Goal: Navigation & Orientation: Find specific page/section

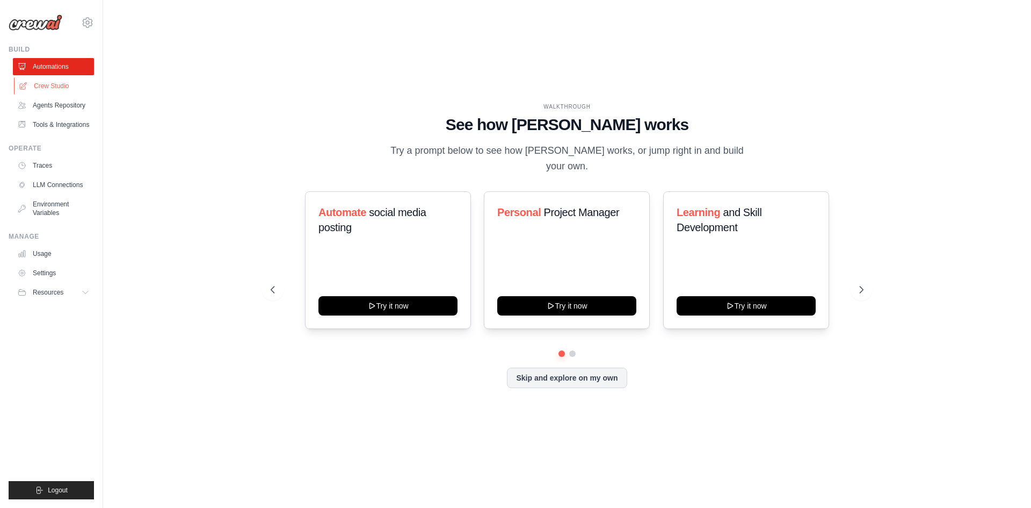
click at [57, 85] on link "Crew Studio" at bounding box center [54, 85] width 81 height 17
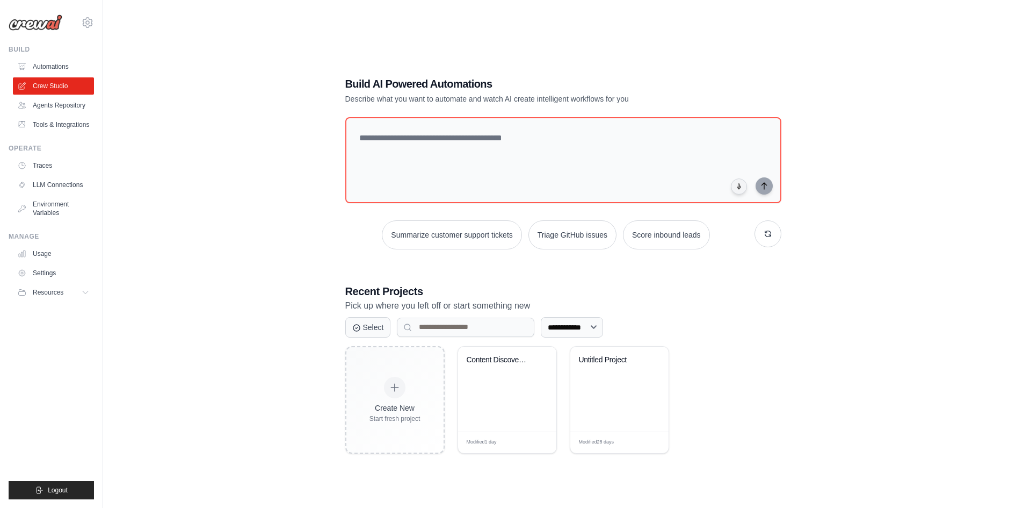
click at [52, 23] on img at bounding box center [36, 23] width 54 height 16
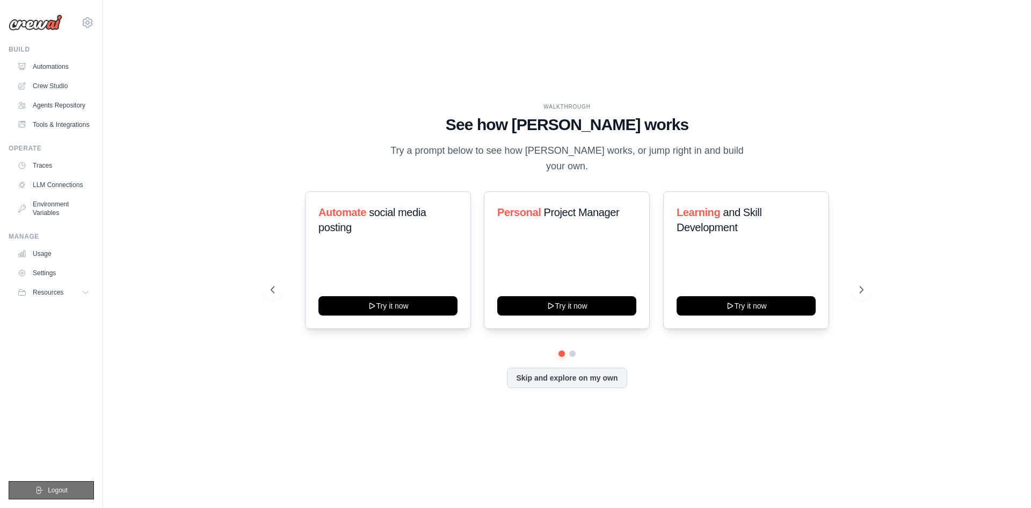
click at [51, 492] on span "Logout" at bounding box center [58, 490] width 20 height 9
